Goal: Task Accomplishment & Management: Use online tool/utility

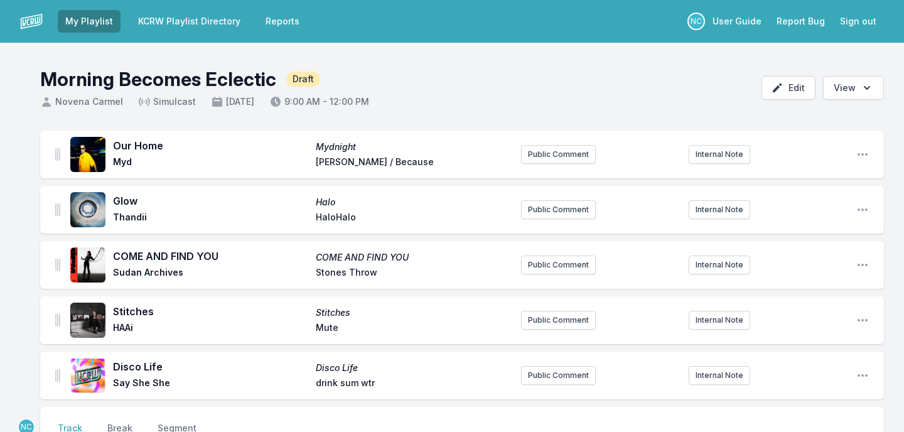
scroll to position [195, 0]
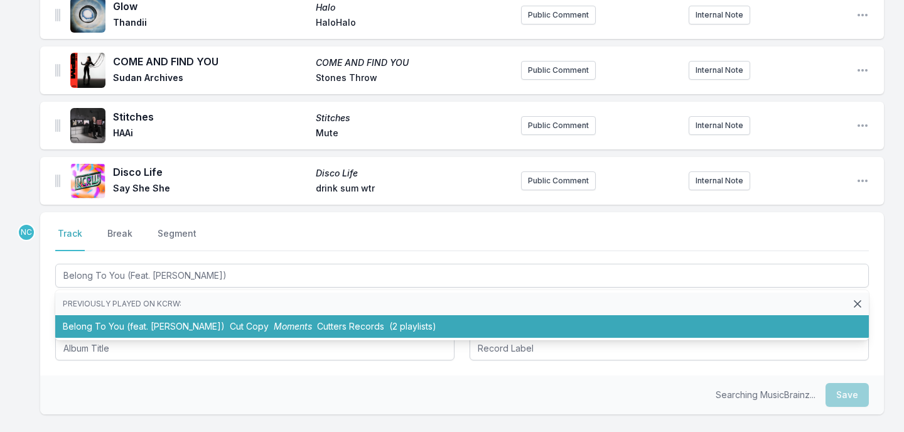
click at [274, 328] on span "Moments" at bounding box center [293, 326] width 38 height 11
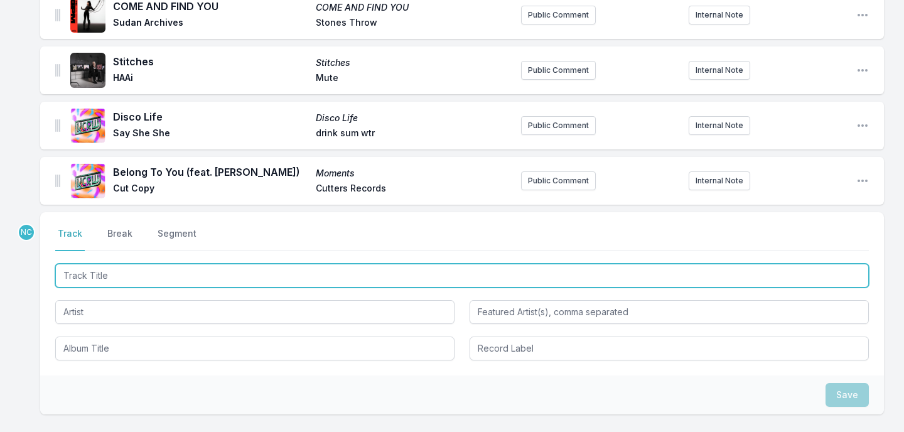
paste input "New Earth Time"
type input "New Earth Time"
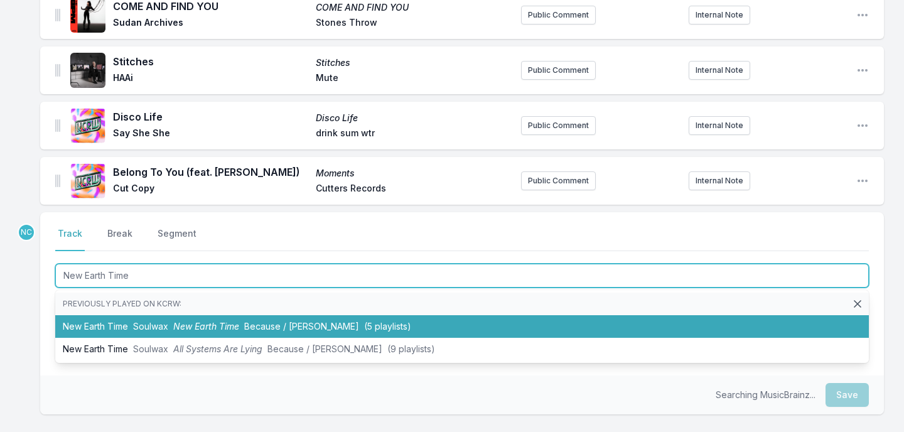
click at [265, 319] on li "New Earth Time Soulwax New Earth Time Because / [PERSON_NAME] (5 playlists)" at bounding box center [461, 326] width 813 height 23
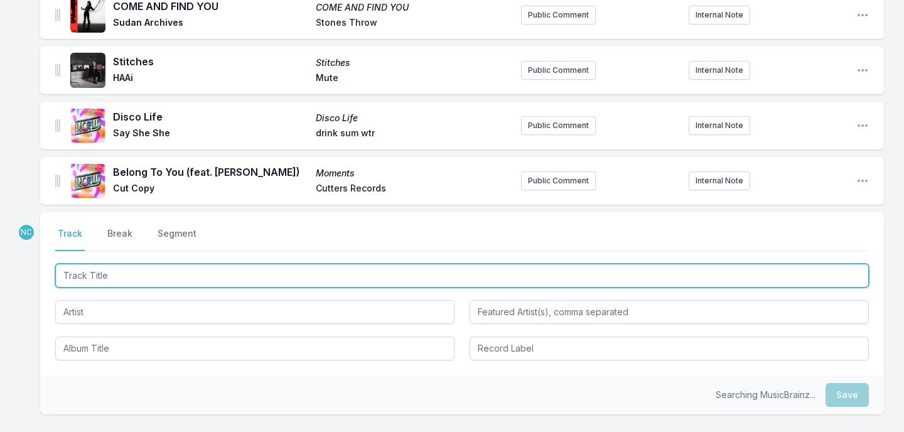
scroll to position [305, 0]
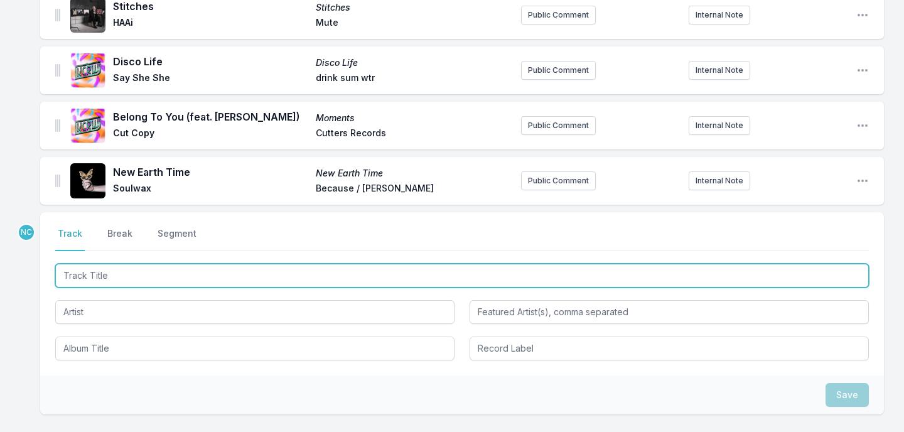
paste input "Take My Hand (Feat. [PERSON_NAME])"
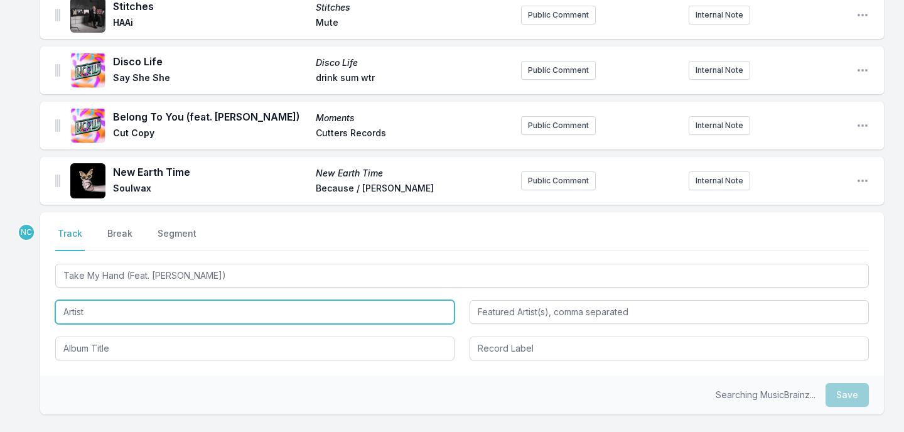
click at [191, 316] on input "Artist" at bounding box center [254, 312] width 399 height 24
type input "Take My Hand"
type input "[PERSON_NAME]"
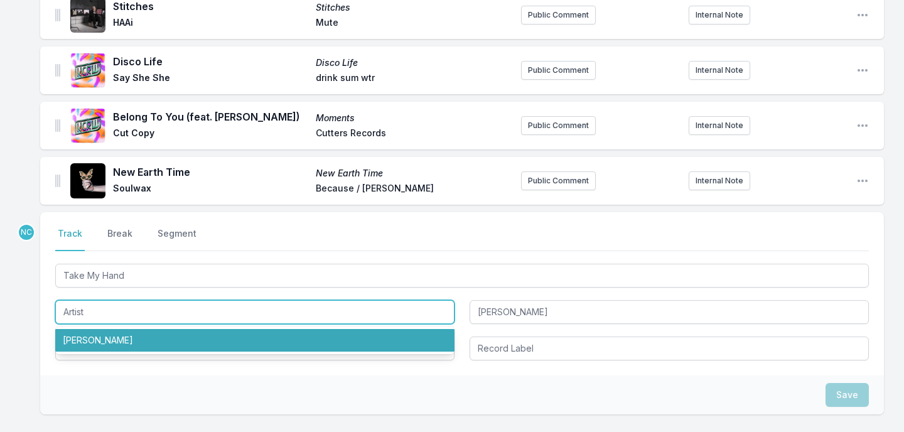
click at [191, 316] on input "Artist" at bounding box center [254, 312] width 399 height 24
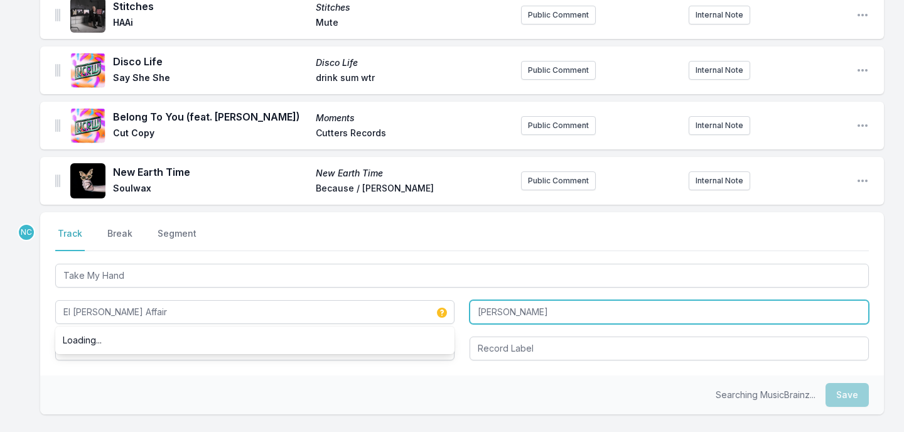
type input "El [PERSON_NAME] Affair"
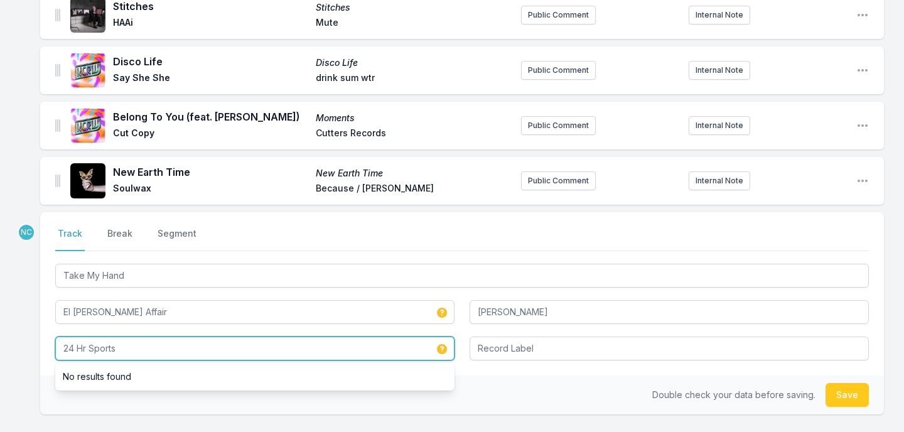
type input "24 Hr Sports"
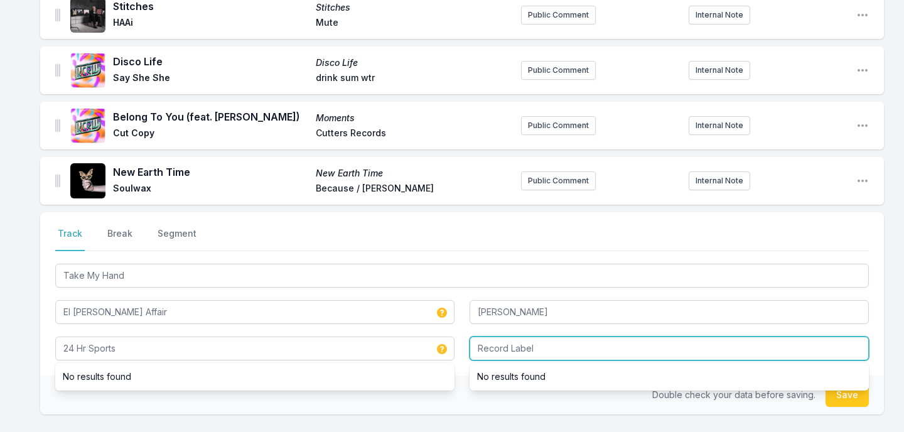
click at [554, 358] on input "Record Label" at bounding box center [668, 348] width 399 height 24
click at [478, 347] on input "ig Crown" at bounding box center [668, 348] width 399 height 24
type input "Big Crown"
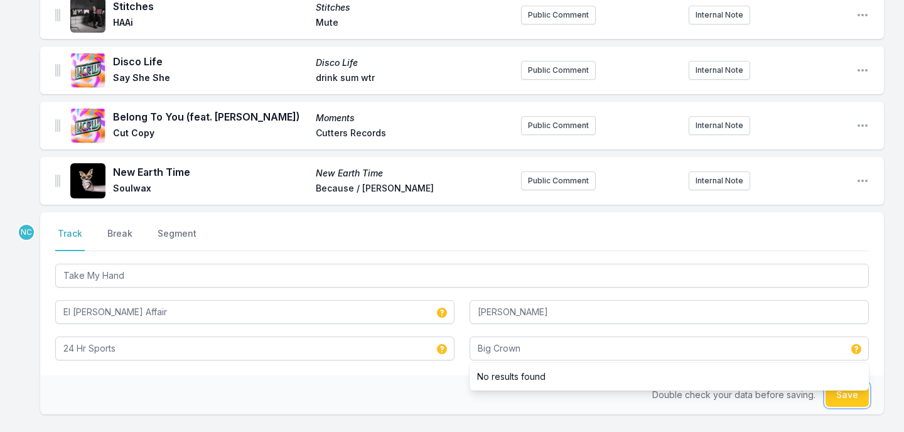
click at [850, 402] on button "Save" at bounding box center [846, 395] width 43 height 24
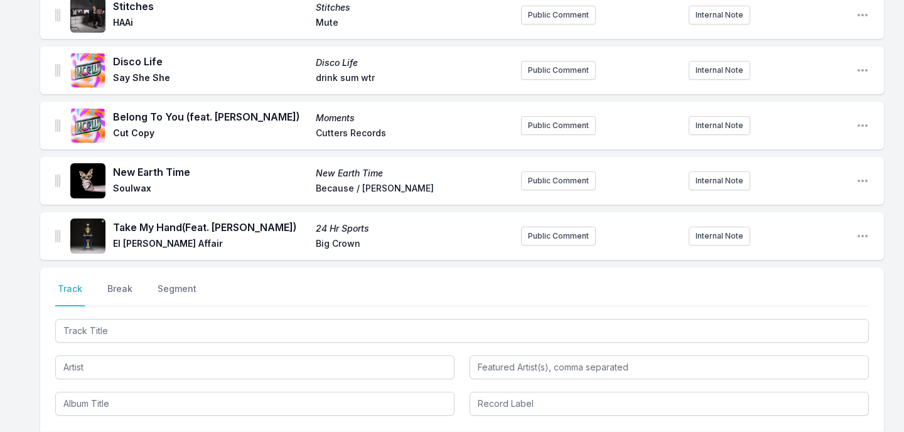
scroll to position [368, 0]
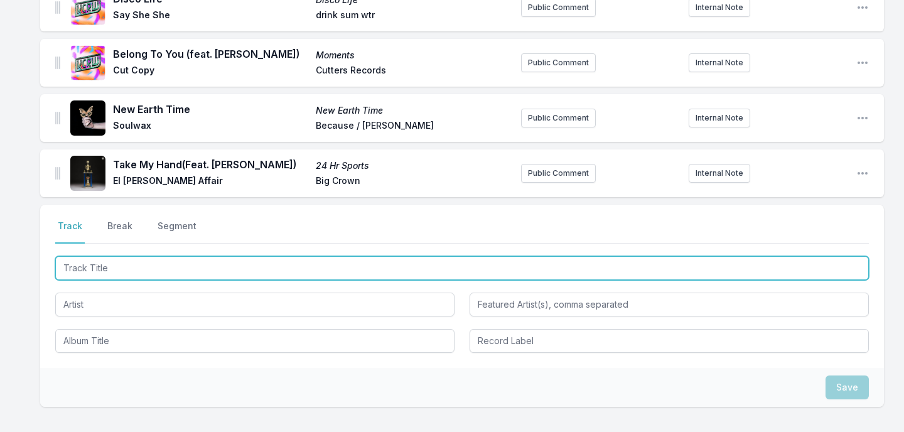
click at [121, 275] on input "Track Title" at bounding box center [461, 268] width 813 height 24
paste input "Dancing 2"
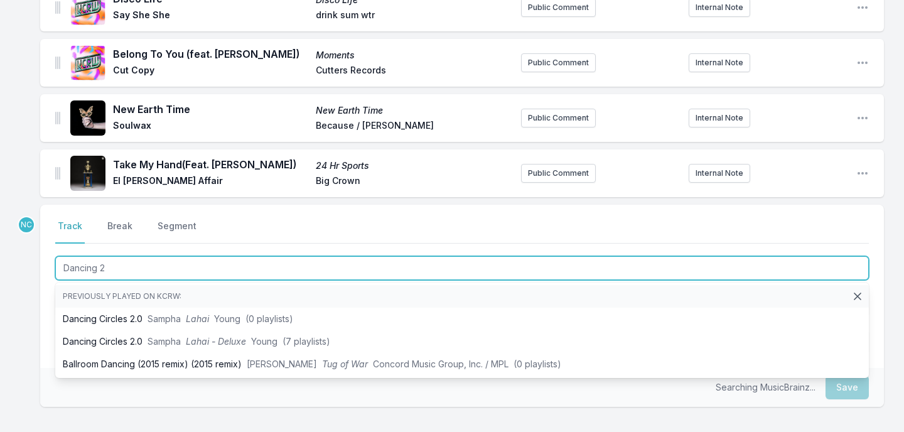
click at [99, 273] on input "Dancing 2" at bounding box center [461, 268] width 813 height 24
type input "Dancing2"
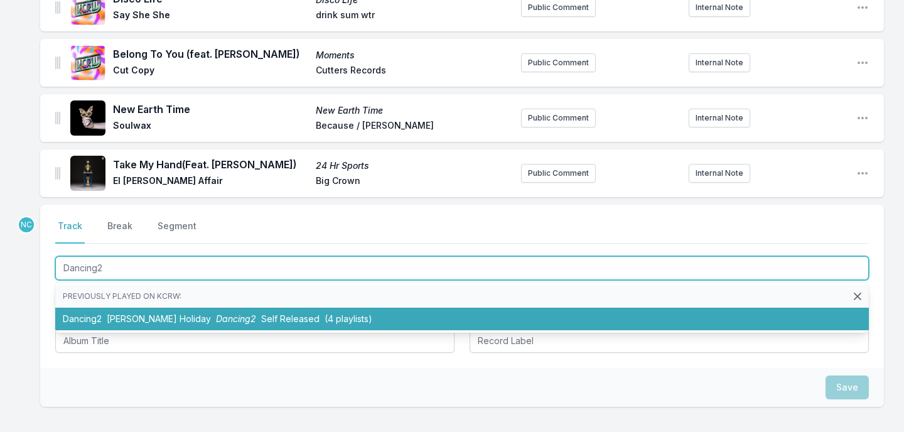
click at [204, 323] on li "Dancing2 [PERSON_NAME] Holiday Dancing2 Self Released (4 playlists)" at bounding box center [461, 318] width 813 height 23
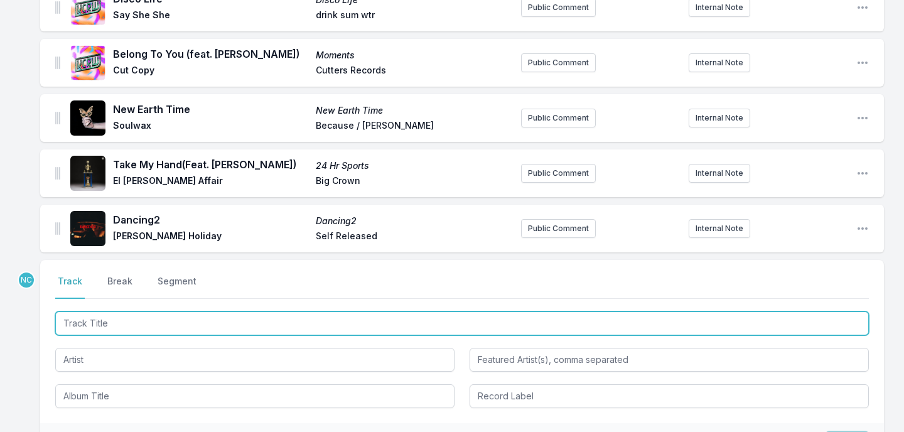
scroll to position [423, 0]
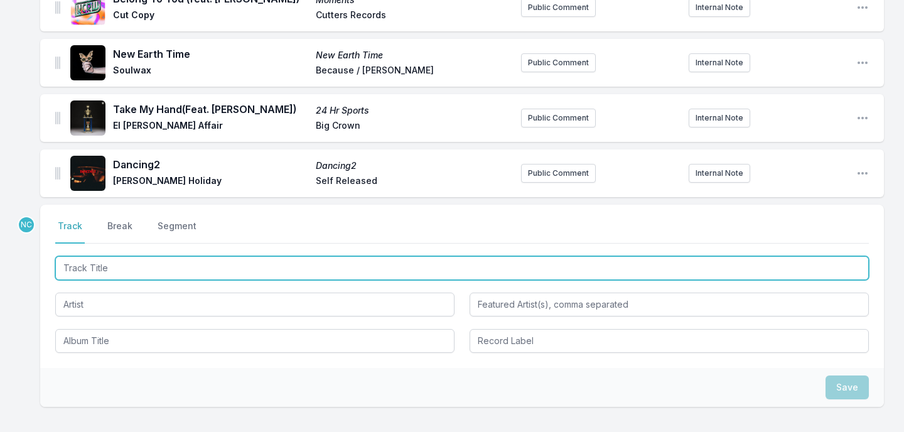
click at [250, 272] on input "Track Title" at bounding box center [461, 268] width 813 height 24
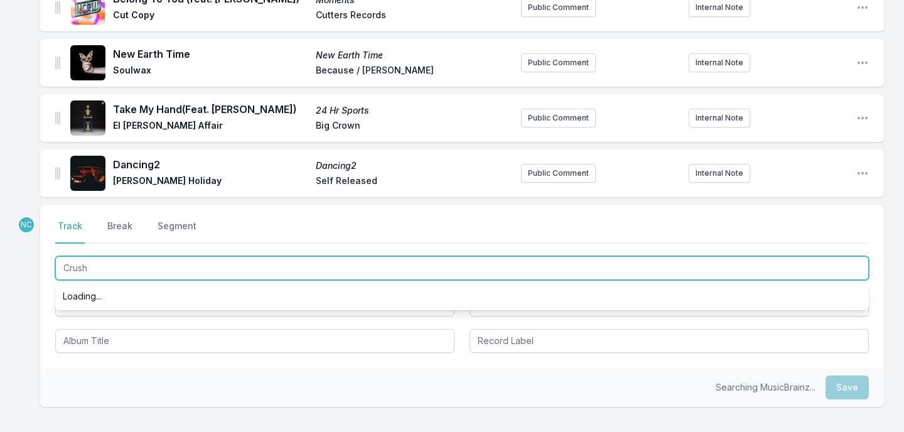
type input "Crush"
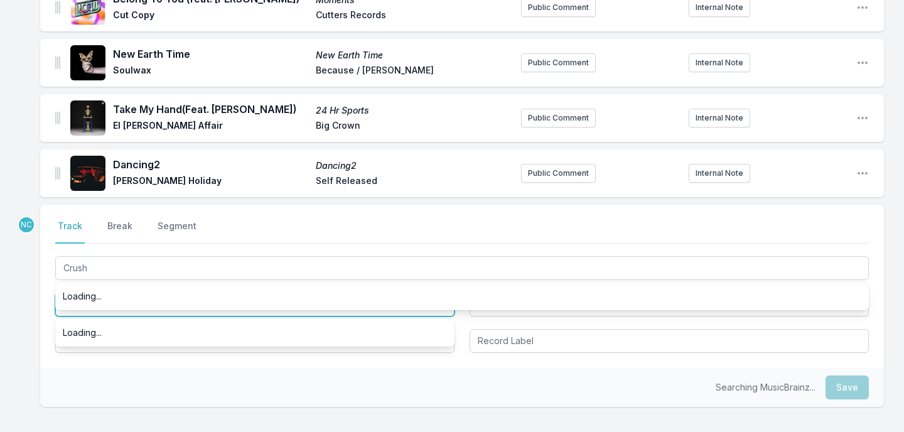
click at [171, 316] on input "Artist" at bounding box center [254, 304] width 399 height 24
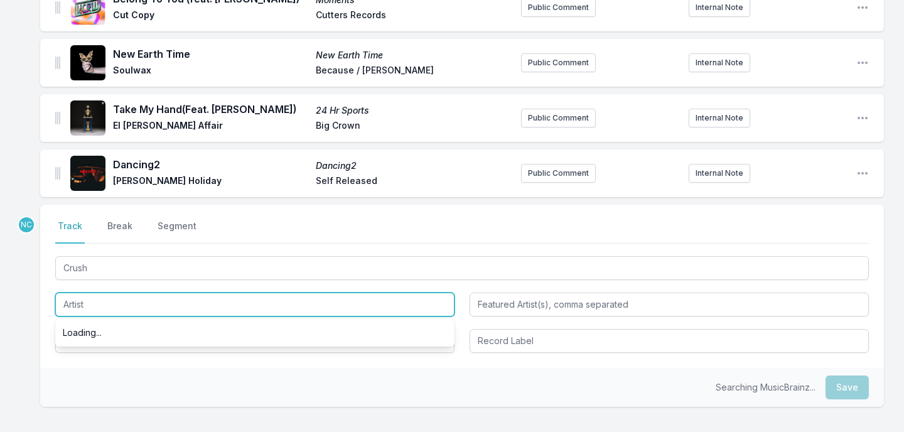
click at [171, 316] on input "Artist" at bounding box center [254, 304] width 399 height 24
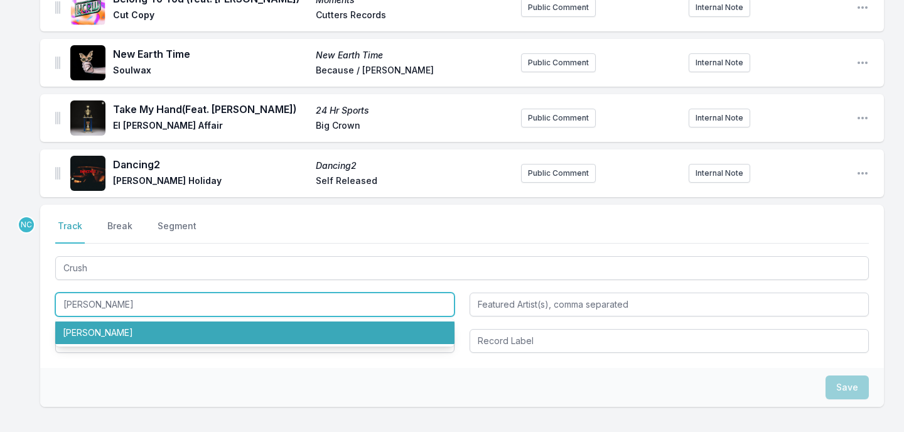
click at [156, 336] on li "[PERSON_NAME]" at bounding box center [254, 332] width 399 height 23
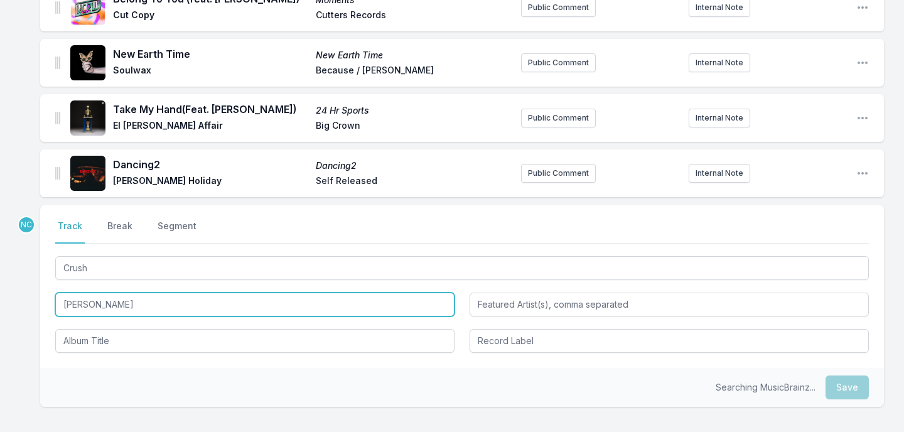
type input "[PERSON_NAME]"
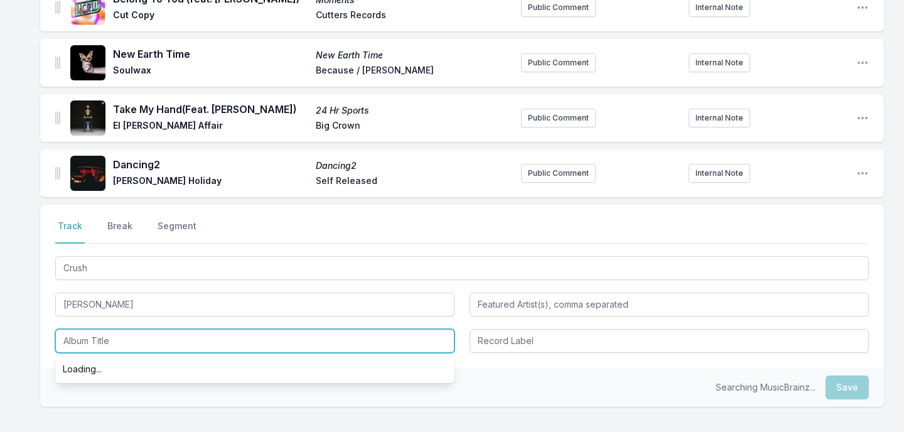
click at [145, 348] on input "Album Title" at bounding box center [254, 341] width 399 height 24
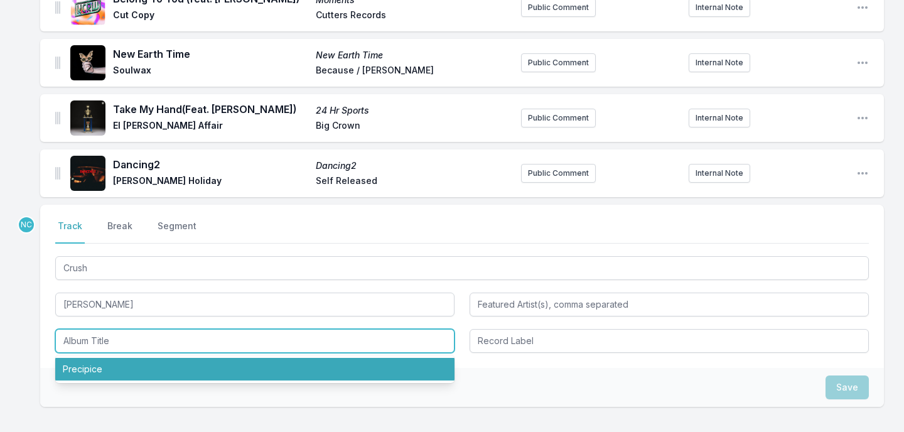
click at [136, 369] on li "Precipice" at bounding box center [254, 369] width 399 height 23
type input "Precipice"
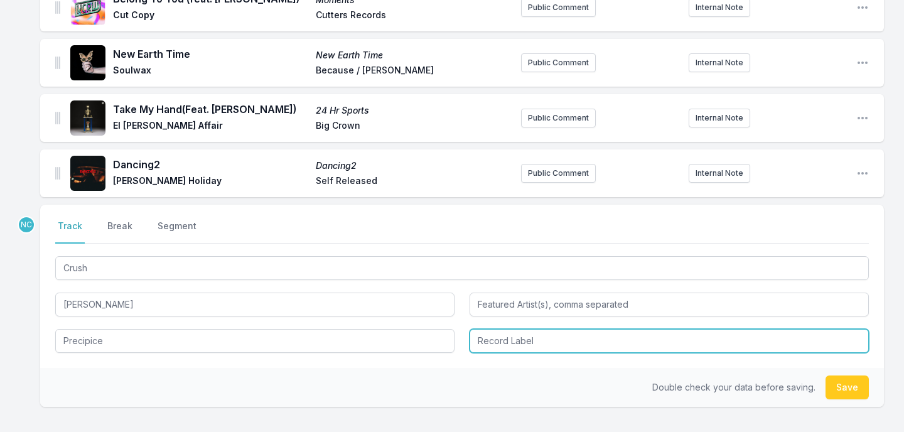
click at [520, 345] on input "Record Label" at bounding box center [668, 341] width 399 height 24
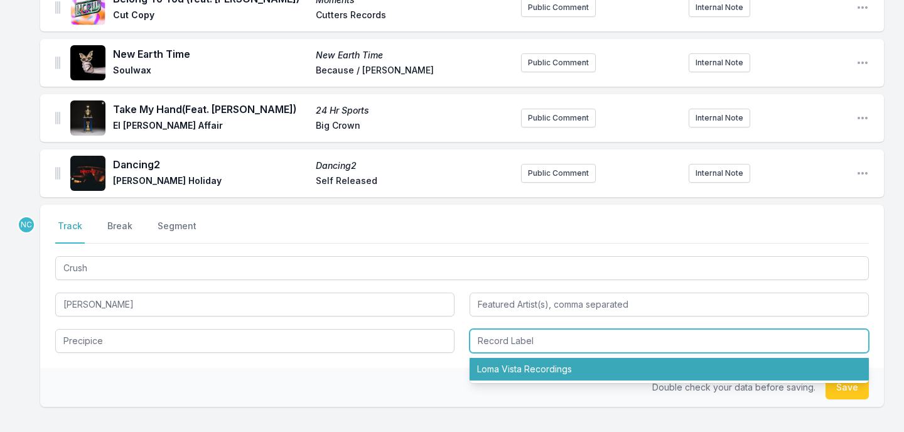
click at [519, 374] on li "Loma Vista Recordings" at bounding box center [668, 369] width 399 height 23
type input "Loma Vista Recordings"
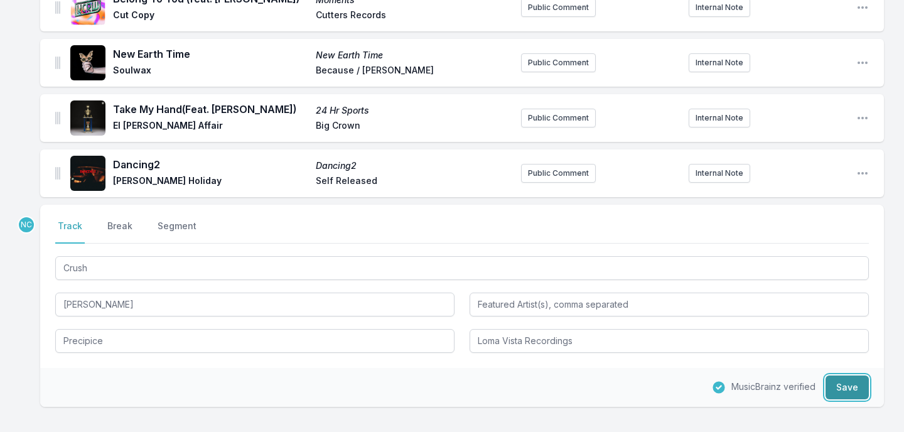
click at [850, 397] on button "Save" at bounding box center [846, 387] width 43 height 24
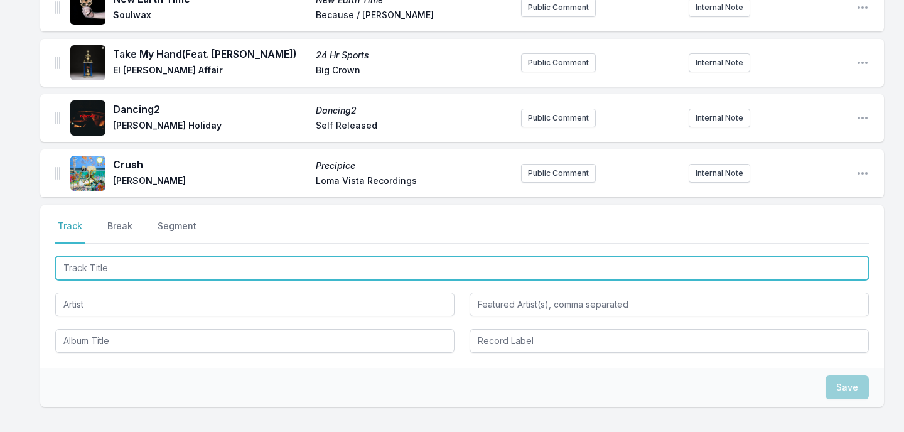
click at [535, 269] on input "Track Title" at bounding box center [461, 268] width 813 height 24
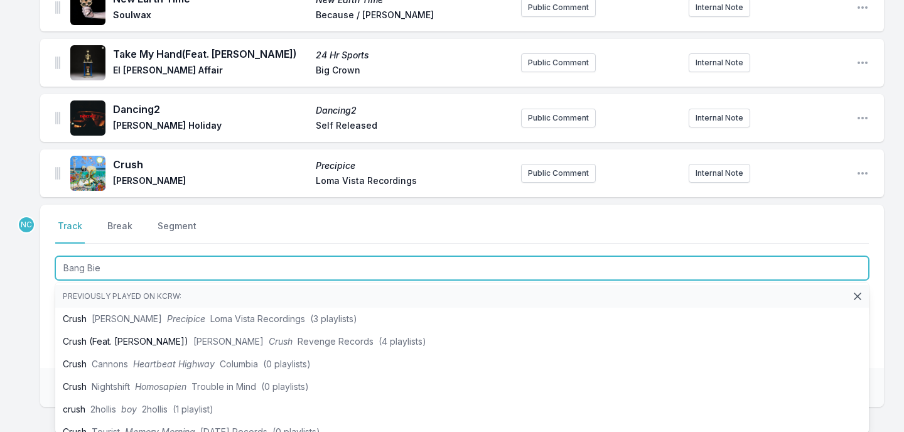
type input "Bang Bien"
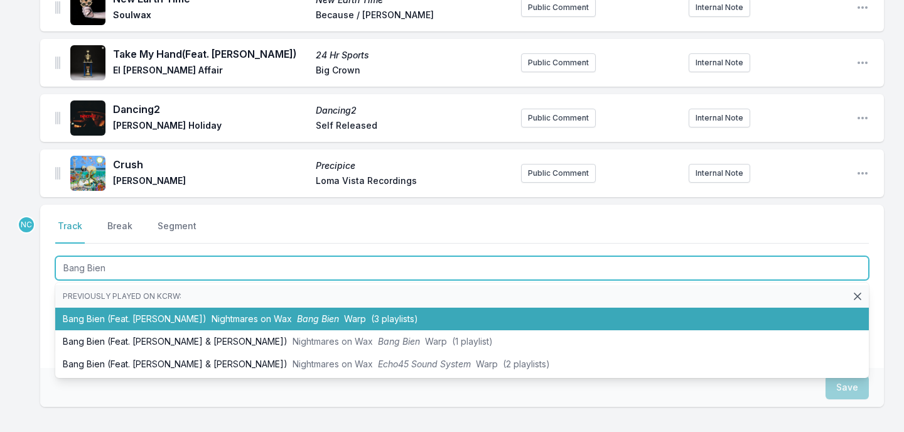
click at [411, 321] on li "Bang Bien (Feat. [PERSON_NAME]) Nightmares on Wax Bang Bien Warp (3 playlists)" at bounding box center [461, 318] width 813 height 23
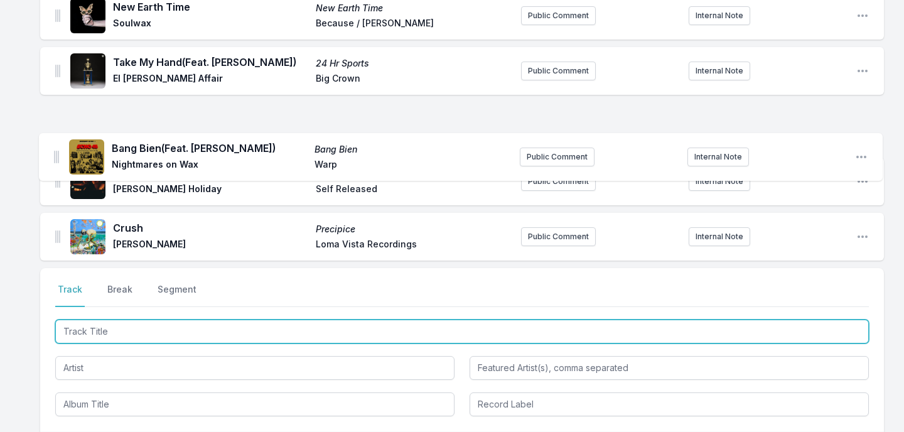
scroll to position [436, 0]
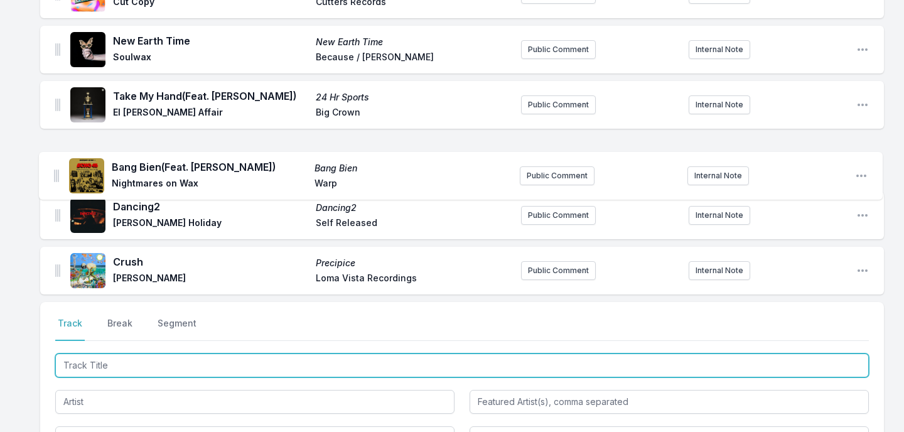
drag, startPoint x: 56, startPoint y: 179, endPoint x: 55, endPoint y: 166, distance: 13.2
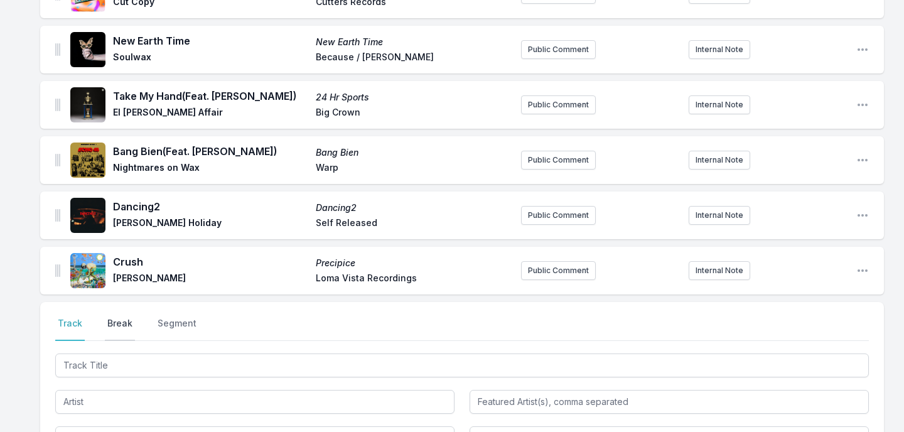
click at [112, 333] on button "Break" at bounding box center [120, 329] width 30 height 24
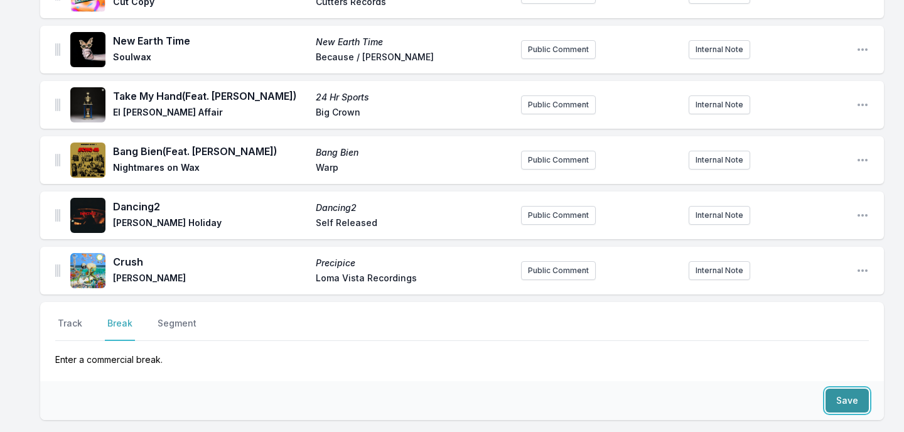
click at [853, 405] on button "Save" at bounding box center [846, 400] width 43 height 24
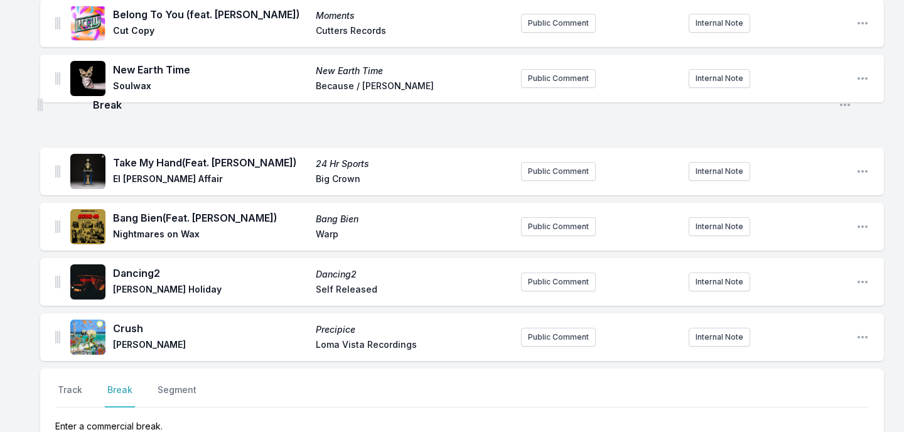
scroll to position [407, 0]
drag, startPoint x: 56, startPoint y: 286, endPoint x: 35, endPoint y: 112, distance: 175.2
click at [35, 112] on div "Our Home Mydnight Myd [PERSON_NAME] / Because Public Comment Internal Note Open…" at bounding box center [452, 166] width 904 height 884
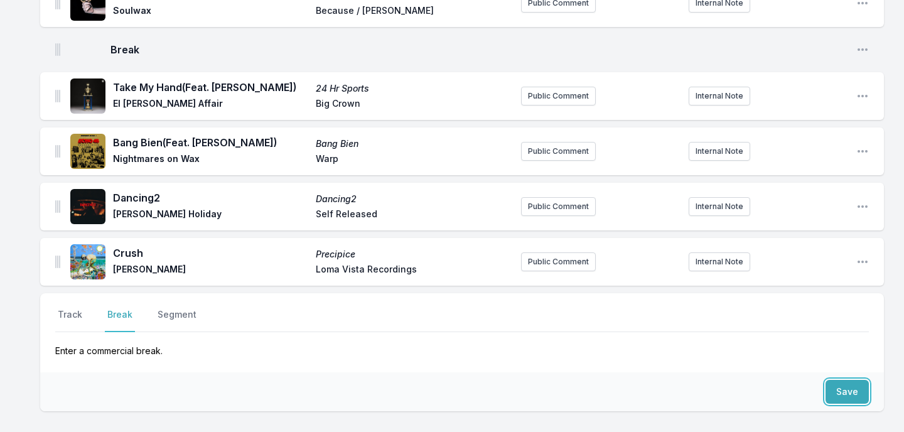
scroll to position [498, 0]
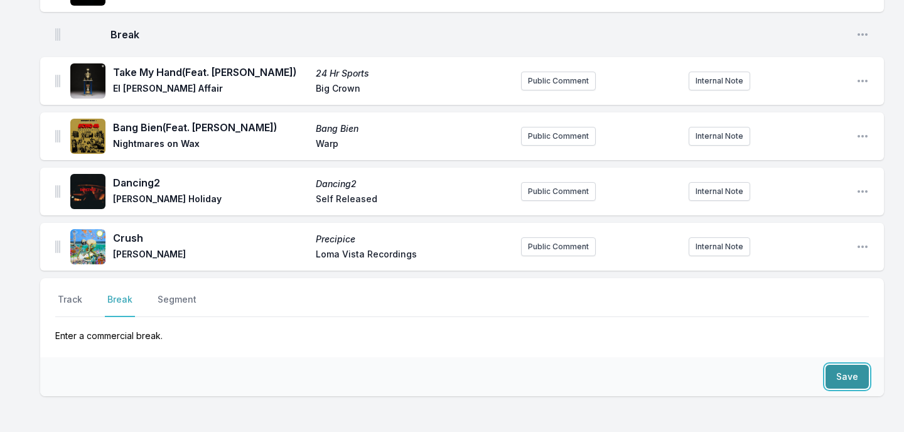
click at [845, 380] on button "Save" at bounding box center [846, 377] width 43 height 24
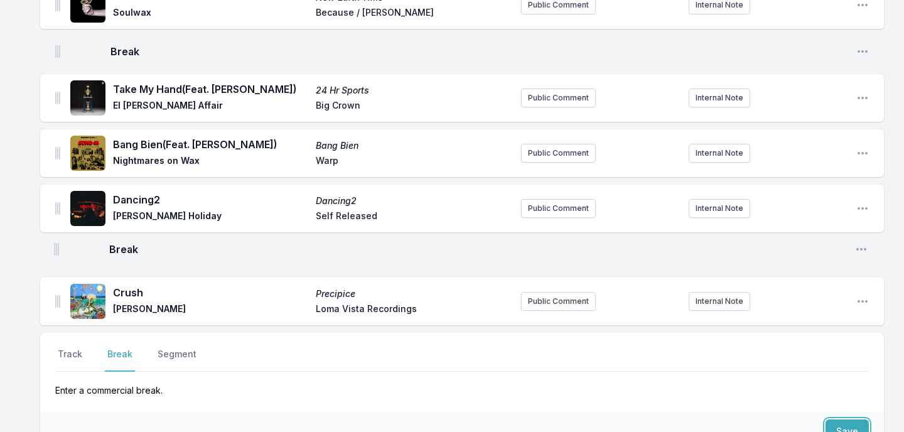
scroll to position [471, 0]
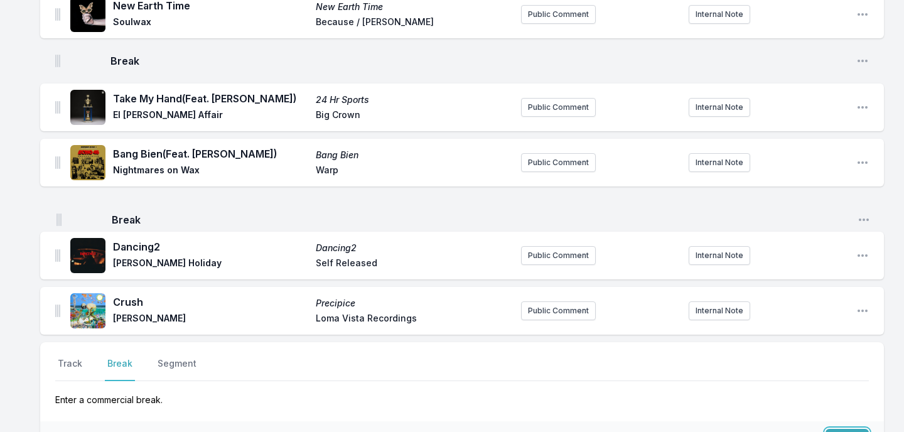
drag, startPoint x: 56, startPoint y: 262, endPoint x: 57, endPoint y: 213, distance: 49.6
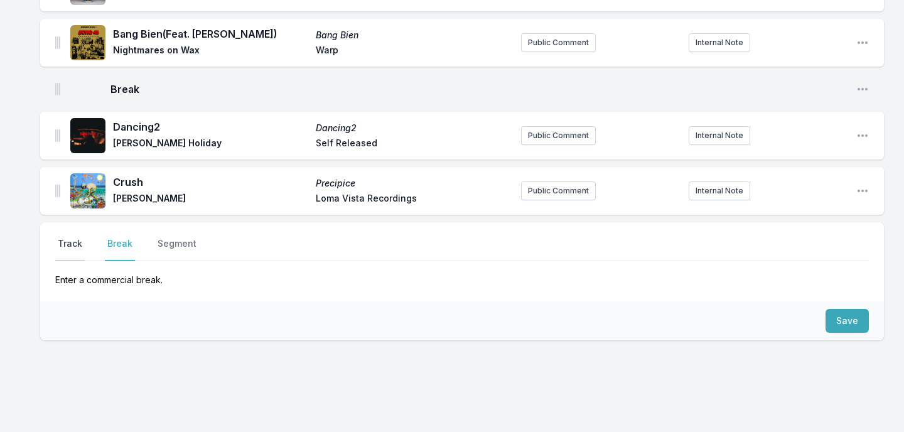
click at [82, 261] on button "Track" at bounding box center [69, 249] width 29 height 24
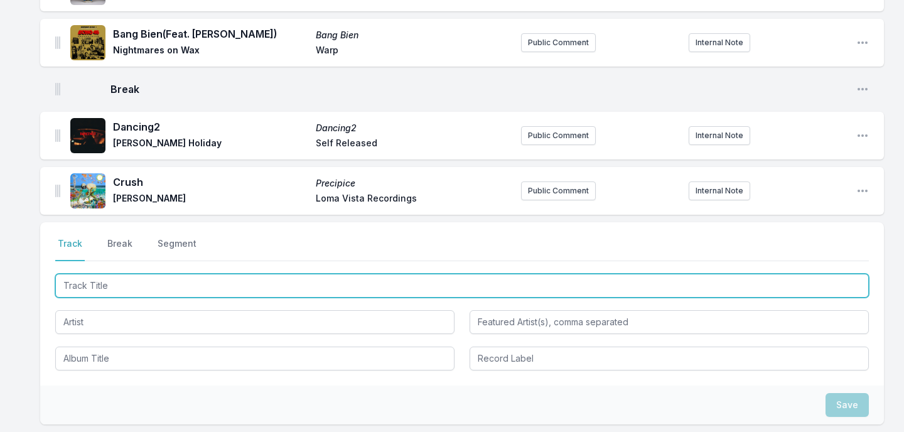
click at [85, 297] on input "Track Title" at bounding box center [461, 286] width 813 height 24
paste input "The Echo - [PERSON_NAME] Remix"
type input "The Echo - [PERSON_NAME] Remix"
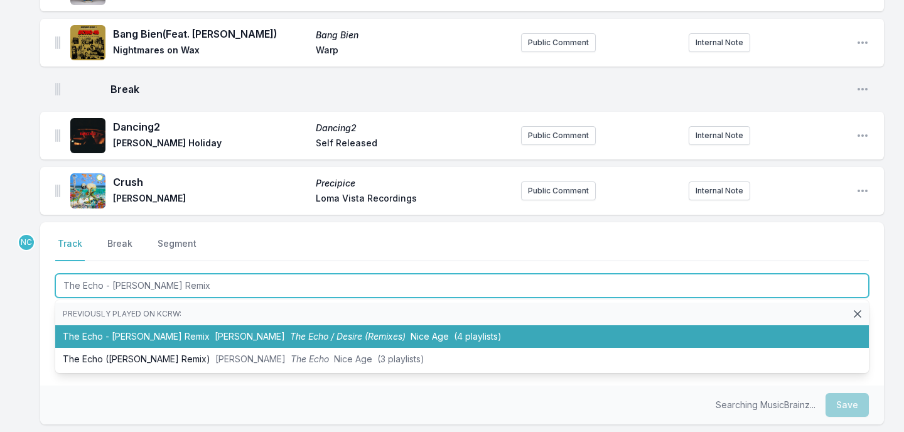
click at [95, 340] on li "The Echo - [PERSON_NAME] Remix [PERSON_NAME] The Echo / Desire (Remixes) Nice A…" at bounding box center [461, 336] width 813 height 23
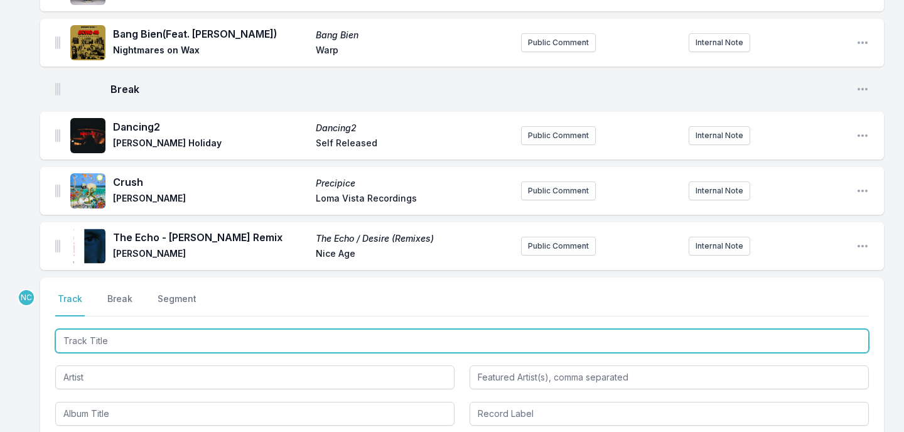
scroll to position [646, 0]
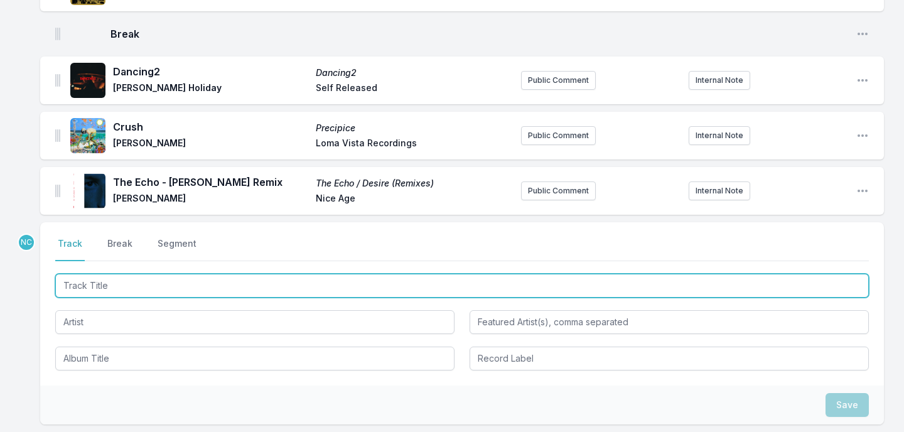
paste input "Devotion (Boys' Shorts Remix)"
type input "Devotion (Boys' Shorts Remix)"
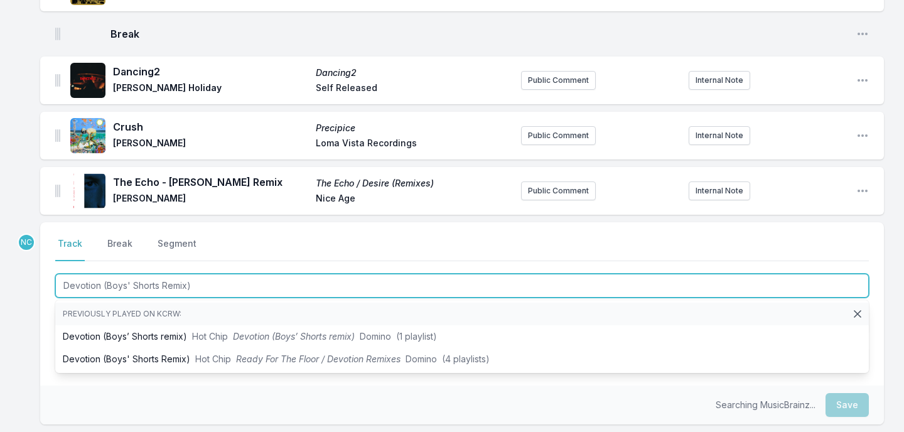
scroll to position [709, 0]
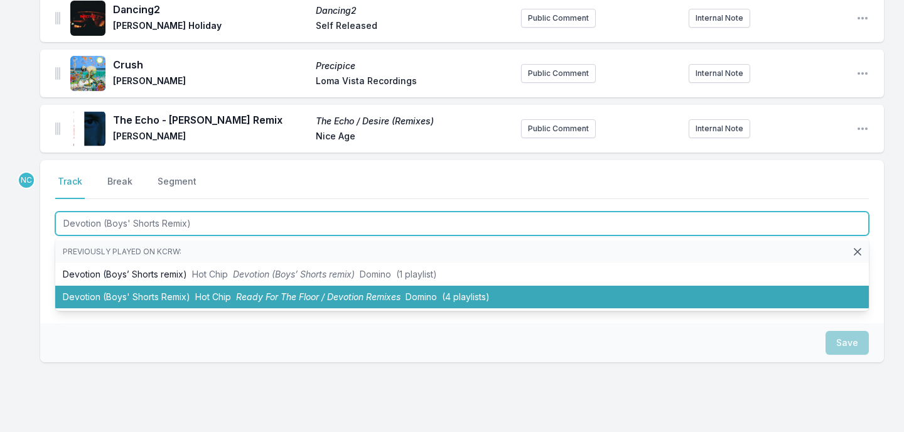
click at [178, 302] on li "Devotion (Boys' Shorts Remix) Hot Chip Ready For The Floor / Devotion Remixes D…" at bounding box center [461, 297] width 813 height 23
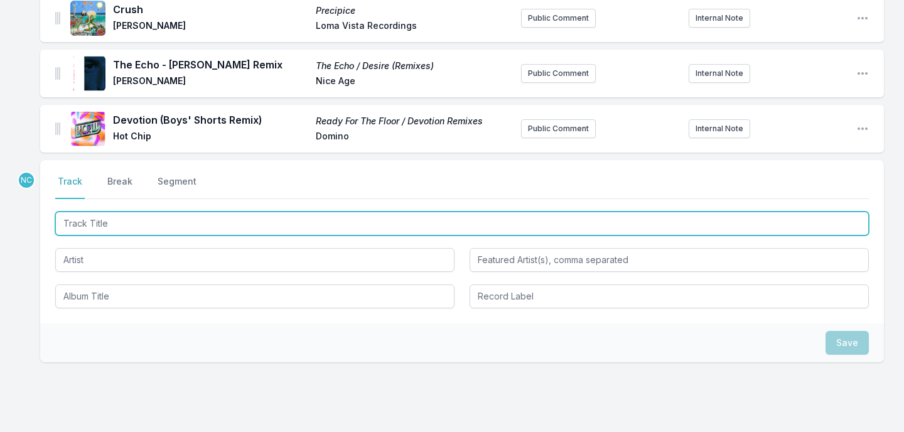
click at [283, 229] on input "Track Title" at bounding box center [461, 223] width 813 height 24
type input "Completely Half"
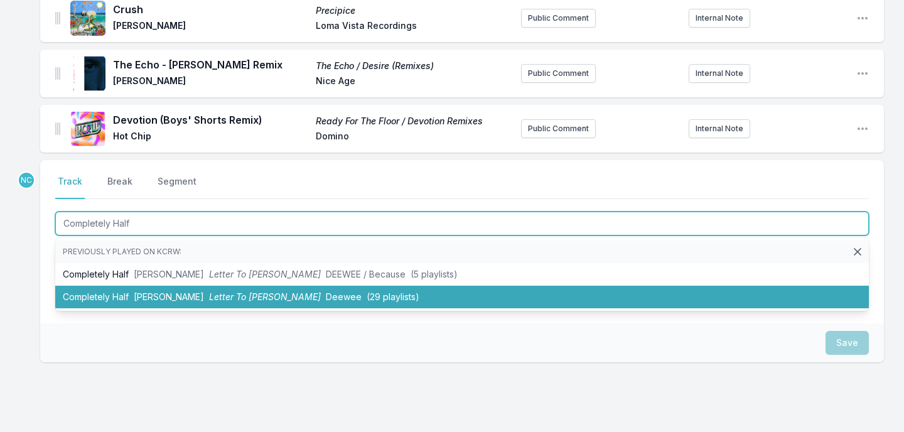
click at [366, 302] on span "(29 playlists)" at bounding box center [392, 296] width 53 height 11
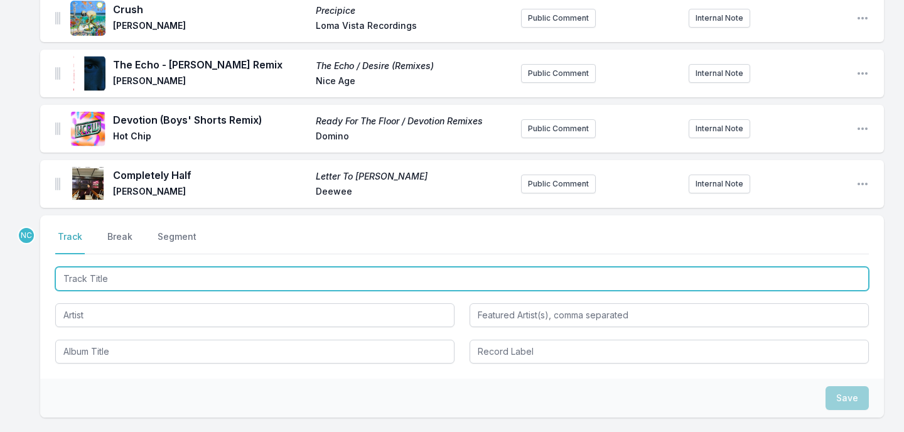
scroll to position [819, 0]
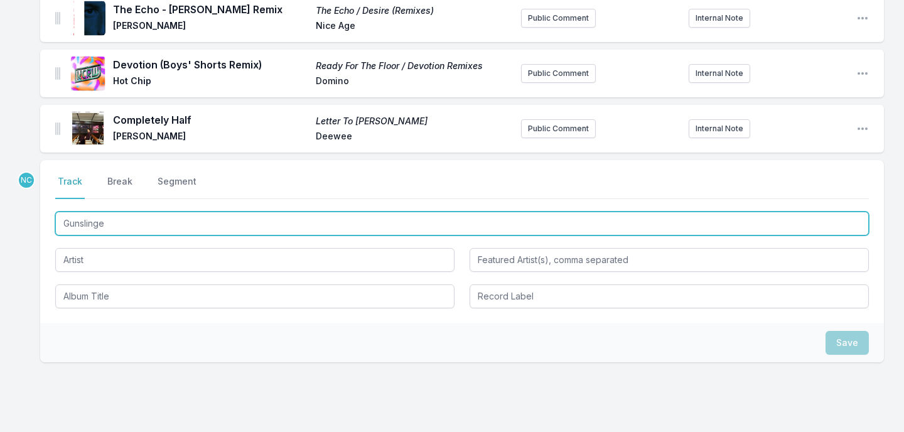
type input "Gunslinger"
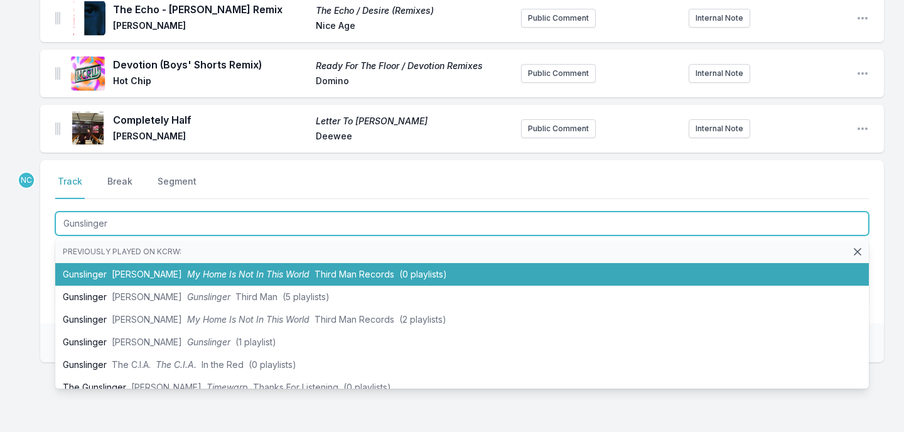
click at [210, 279] on span "My Home Is Not In This World" at bounding box center [248, 274] width 122 height 11
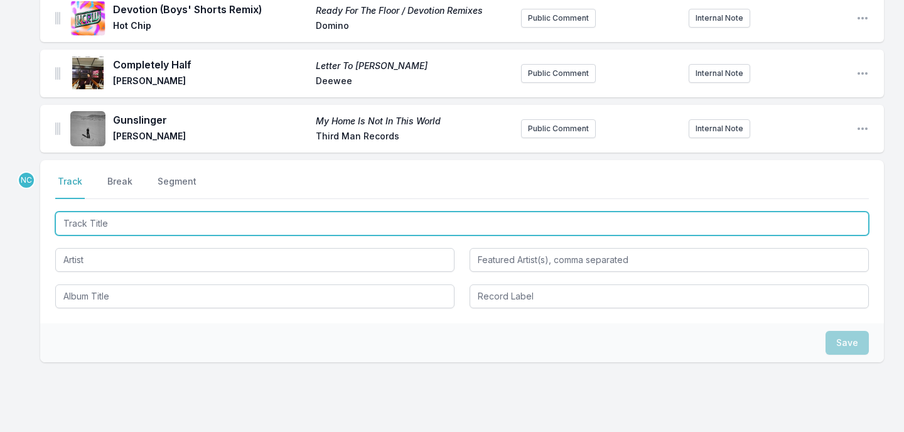
click at [157, 226] on input "Track Title" at bounding box center [461, 223] width 813 height 24
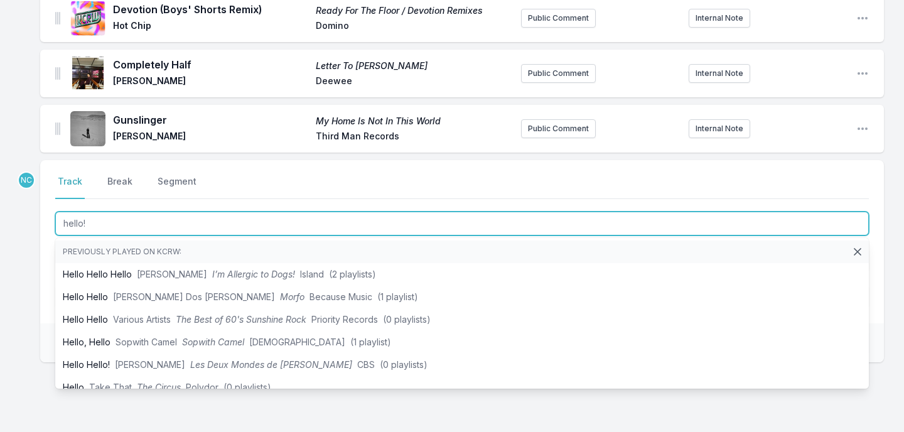
type input "hello!"
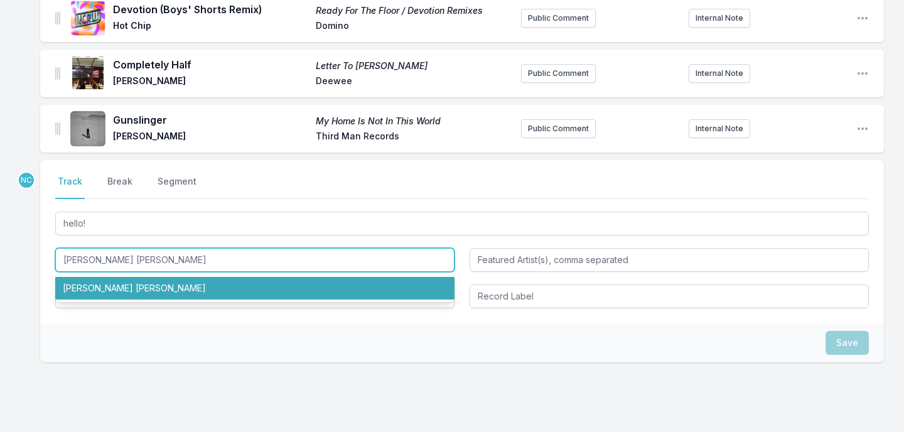
click at [115, 290] on li "[PERSON_NAME] [PERSON_NAME]" at bounding box center [254, 288] width 399 height 23
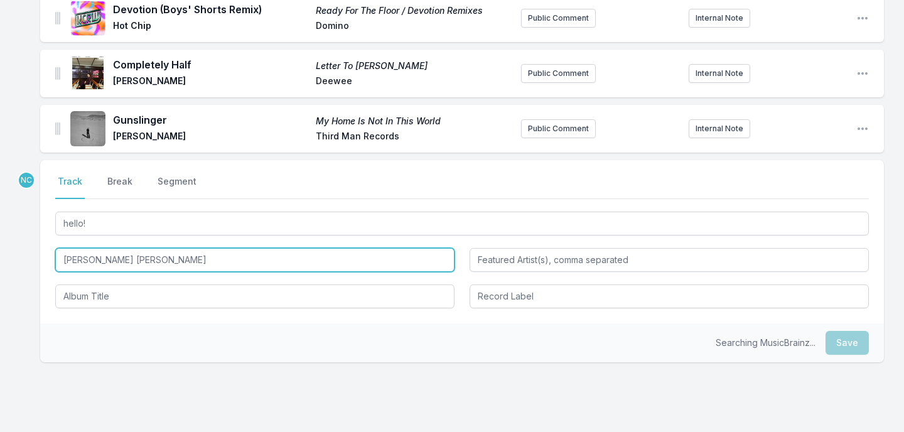
type input "[PERSON_NAME] [PERSON_NAME]"
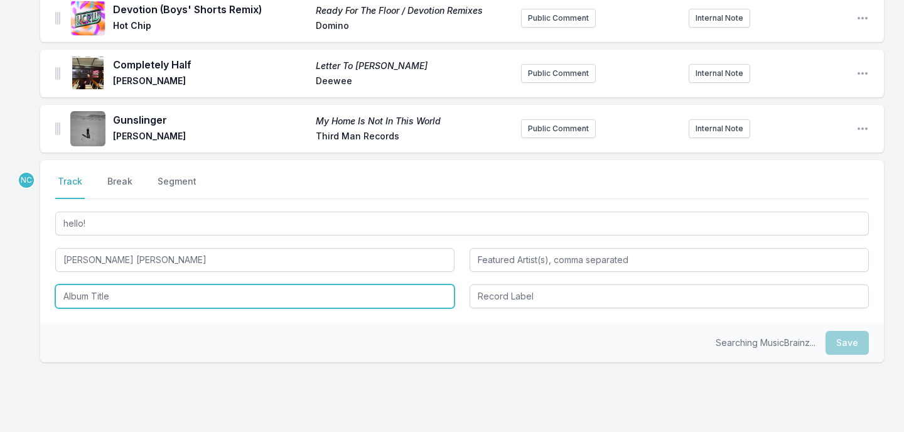
click at [115, 308] on input "Album Title" at bounding box center [254, 296] width 399 height 24
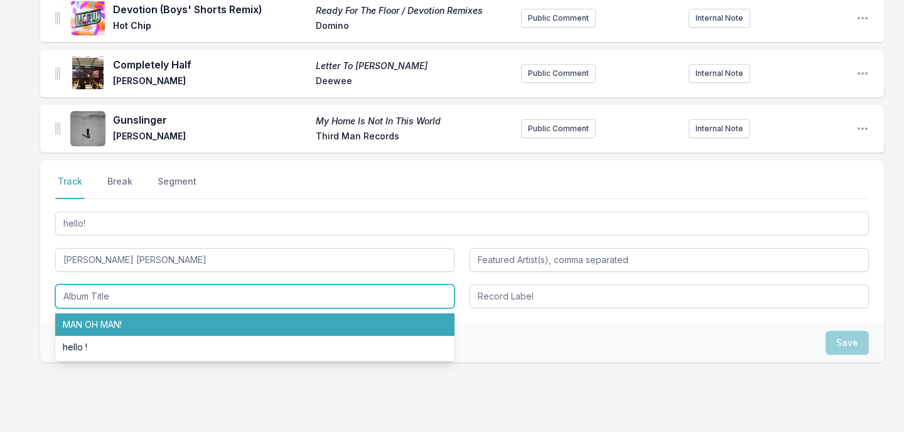
click at [117, 328] on li "MAN OH MAN!" at bounding box center [254, 324] width 399 height 23
type input "MAN OH MAN!"
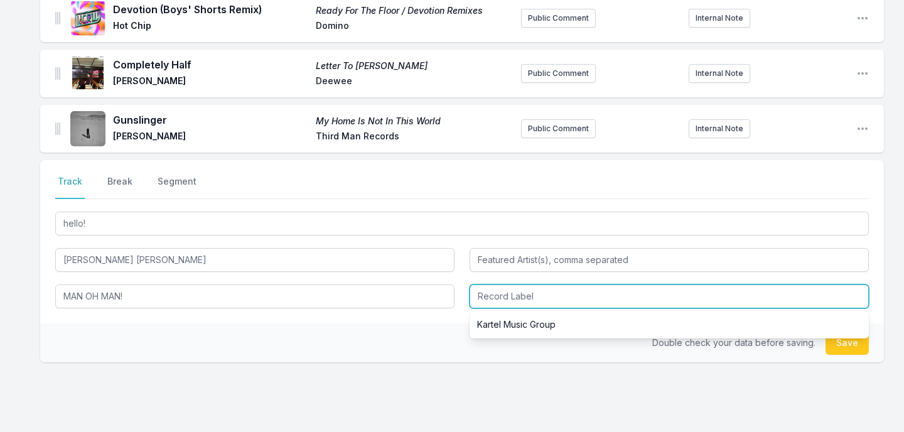
click at [500, 299] on input "Record Label" at bounding box center [668, 296] width 399 height 24
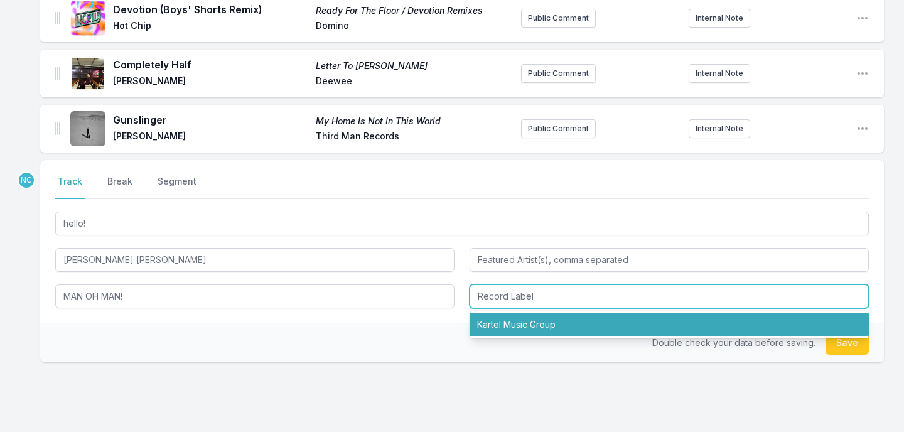
click at [507, 329] on li "Kartel Music Group" at bounding box center [668, 324] width 399 height 23
type input "Kartel Music Group"
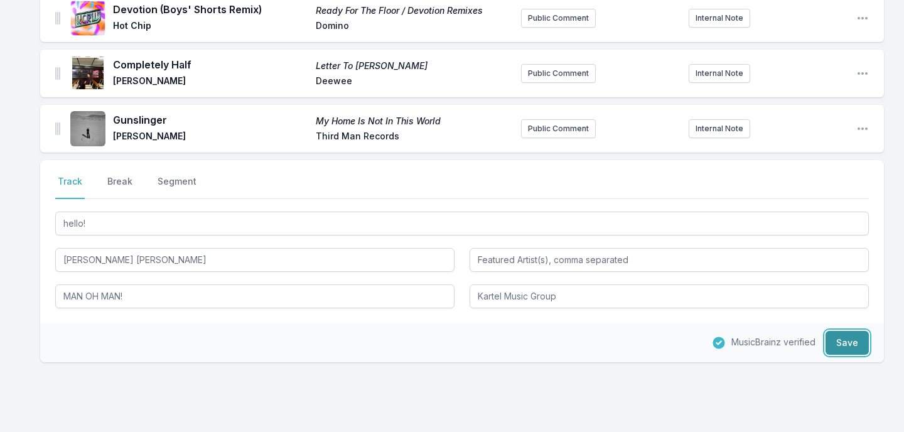
click at [847, 349] on button "Save" at bounding box center [846, 343] width 43 height 24
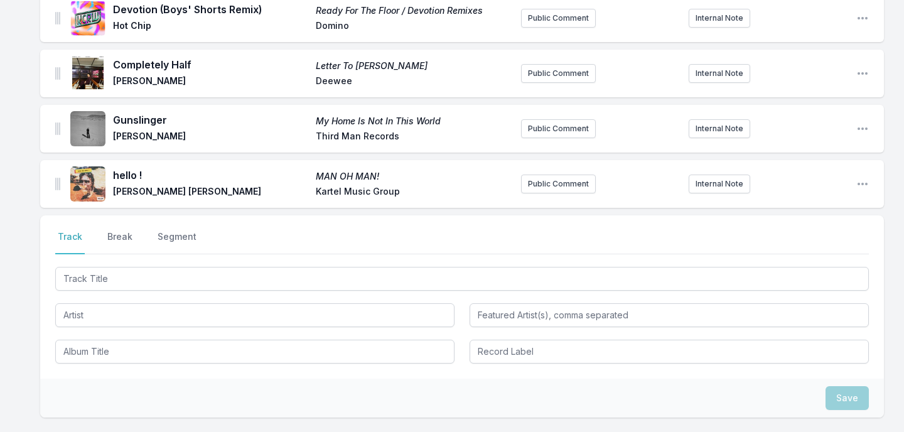
scroll to position [929, 0]
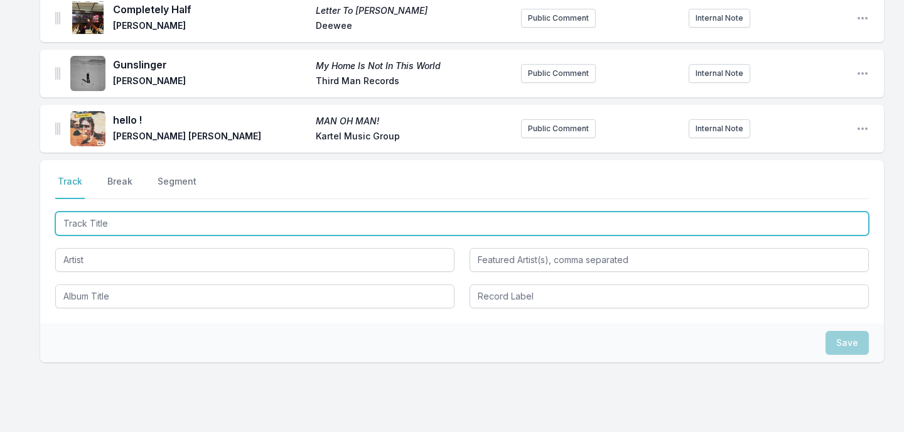
click at [159, 228] on input "Track Title" at bounding box center [461, 223] width 813 height 24
paste input "The [PERSON_NAME] Petrol Station"
type input "The [PERSON_NAME] Petrol Station"
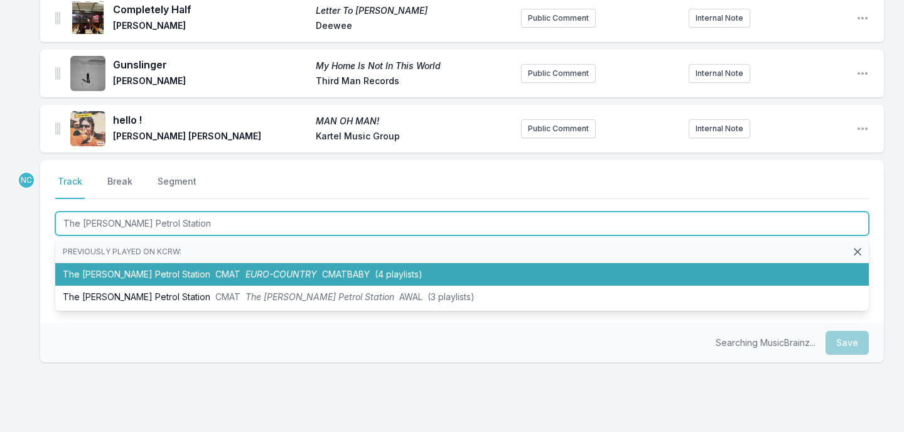
click at [158, 286] on li "The [PERSON_NAME] Station CMAT EURO-COUNTRY CMATBABY (4 playlists)" at bounding box center [461, 274] width 813 height 23
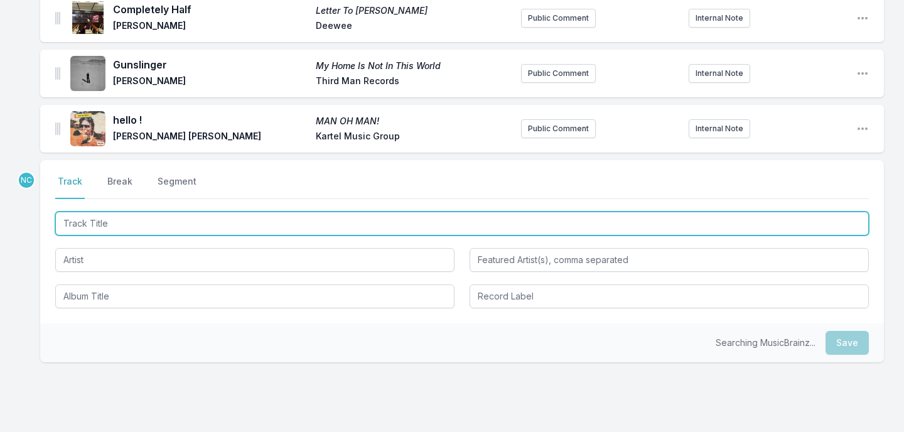
scroll to position [985, 0]
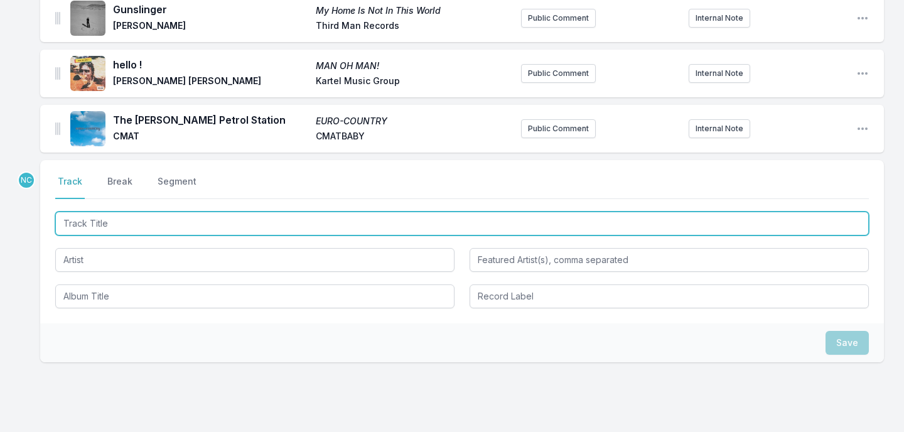
paste input "VOLLEYBALL"
type input "VOLLEYBALL"
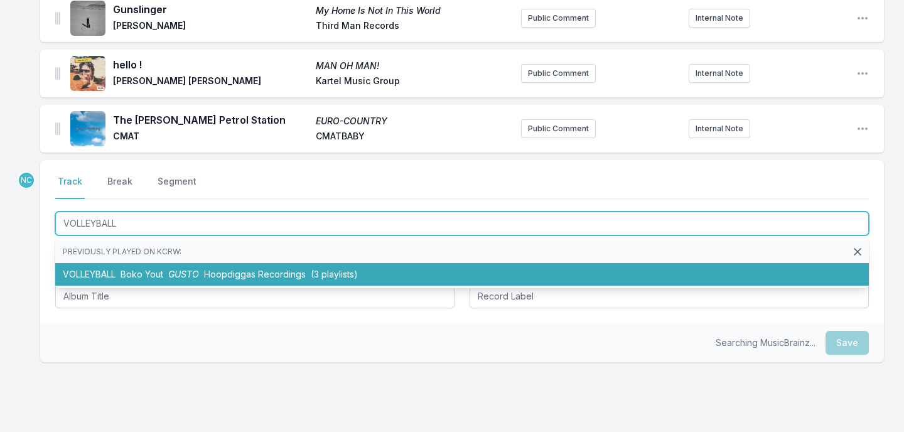
click at [156, 279] on span "Boko Yout" at bounding box center [141, 274] width 43 height 11
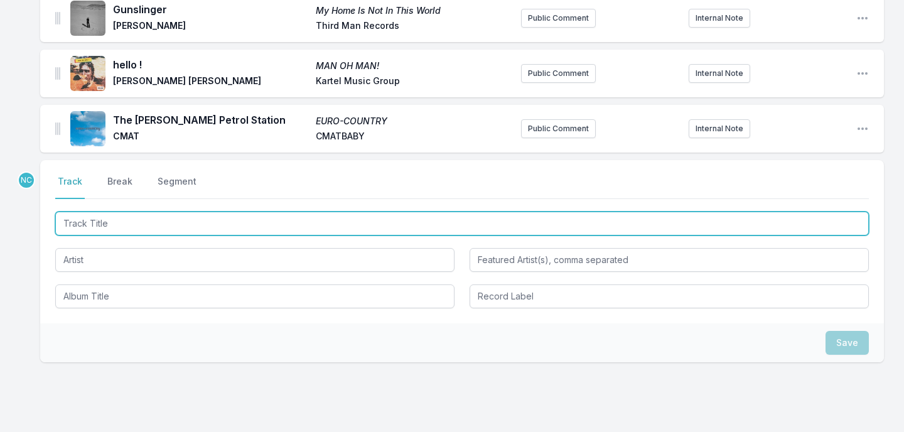
scroll to position [1040, 0]
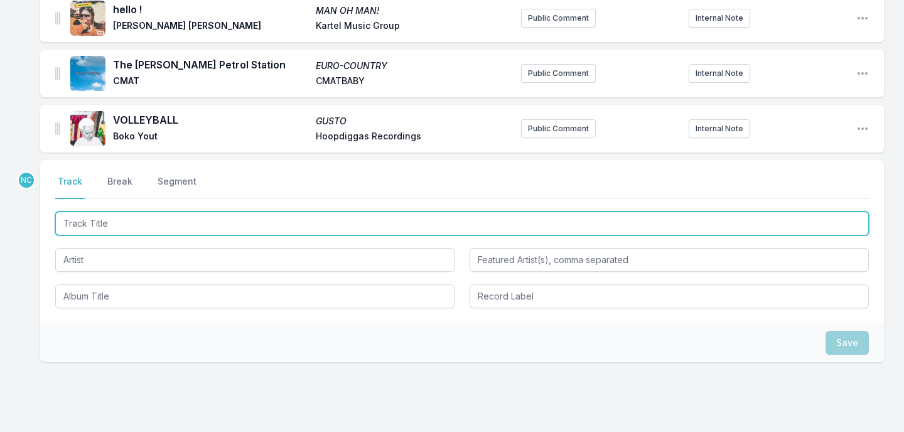
click at [278, 230] on input "Track Title" at bounding box center [461, 223] width 813 height 24
type input "Beautiful Strangers"
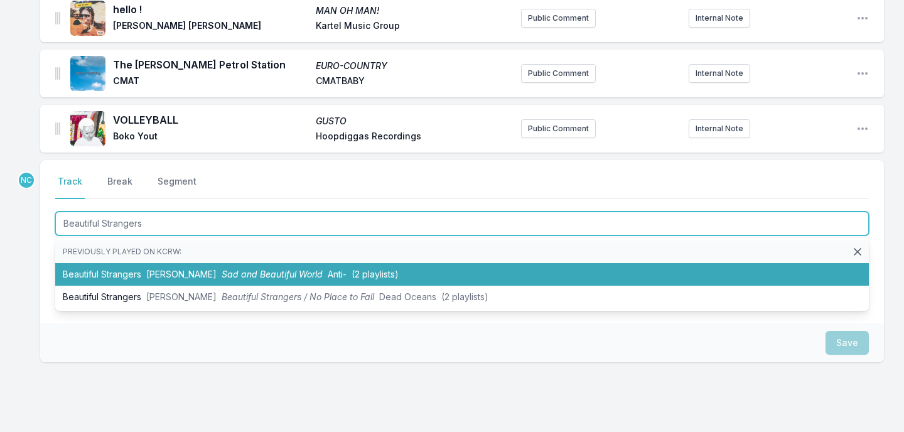
click at [249, 279] on span "Sad and Beautiful World" at bounding box center [272, 274] width 101 height 11
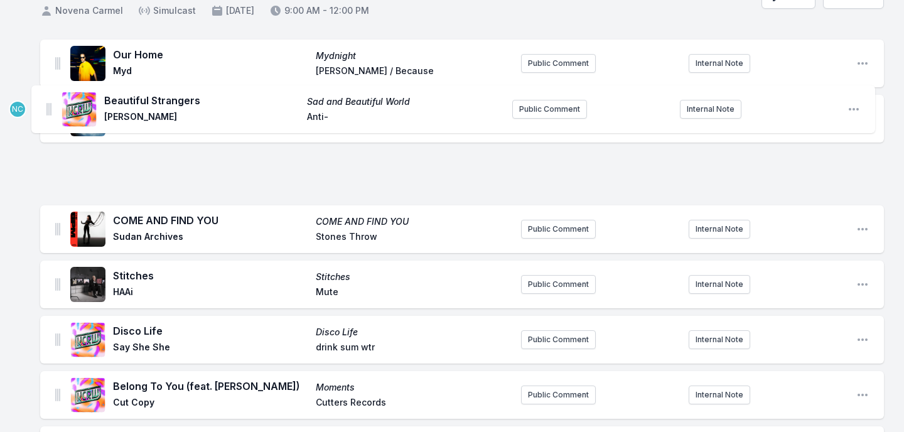
scroll to position [0, 0]
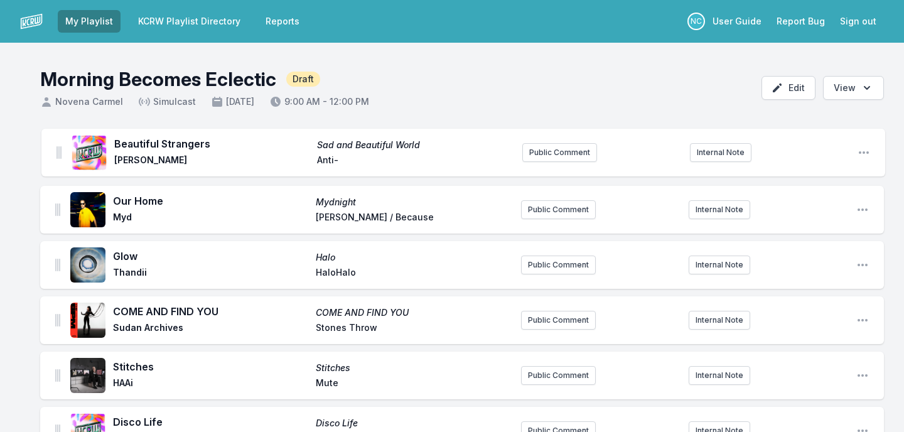
drag, startPoint x: 56, startPoint y: 134, endPoint x: 55, endPoint y: 144, distance: 9.6
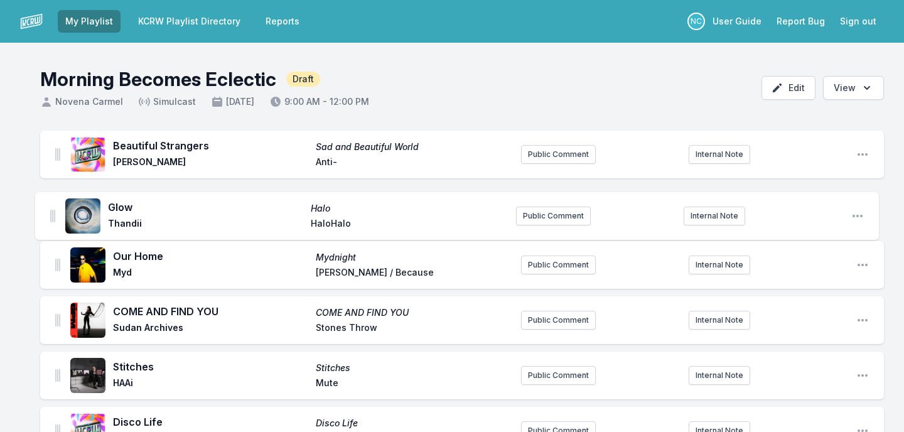
drag, startPoint x: 57, startPoint y: 264, endPoint x: 50, endPoint y: 209, distance: 55.7
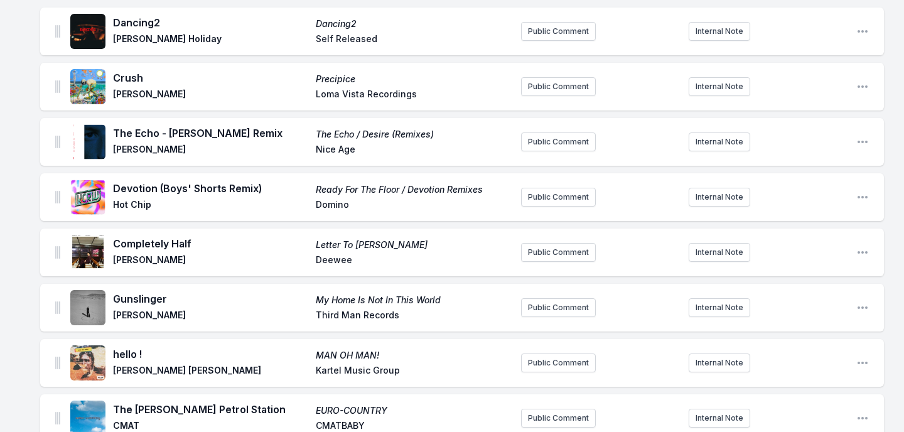
scroll to position [1153, 0]
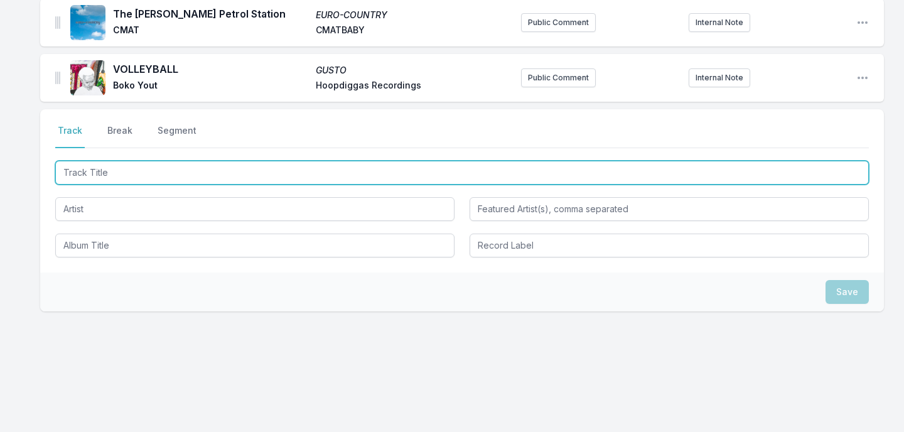
click at [227, 171] on input "Track Title" at bounding box center [461, 173] width 813 height 24
type input "BETTER"
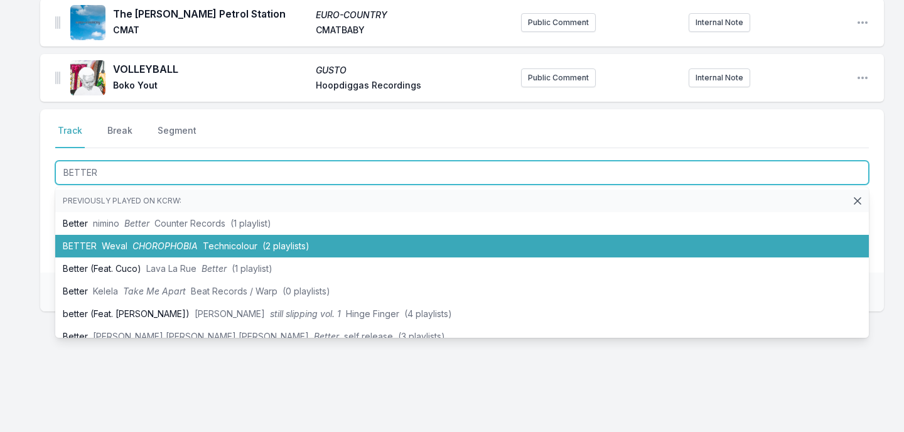
click at [222, 242] on span "Technicolour" at bounding box center [230, 245] width 55 height 11
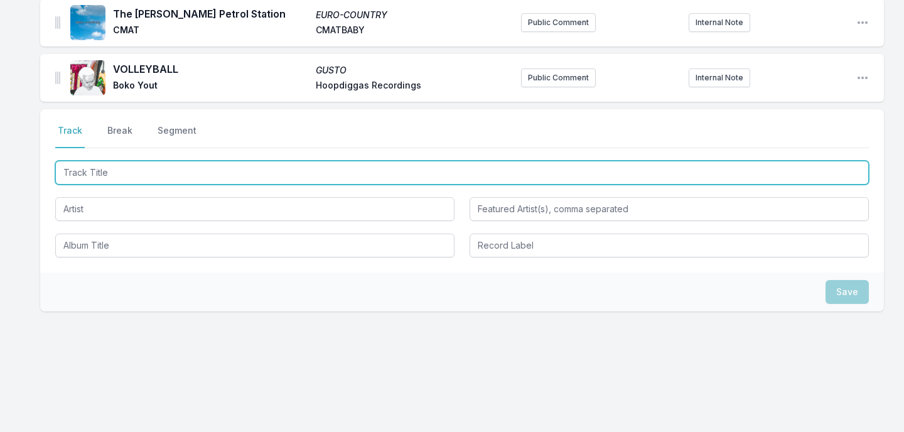
scroll to position [1209, 0]
